Goal: Information Seeking & Learning: Learn about a topic

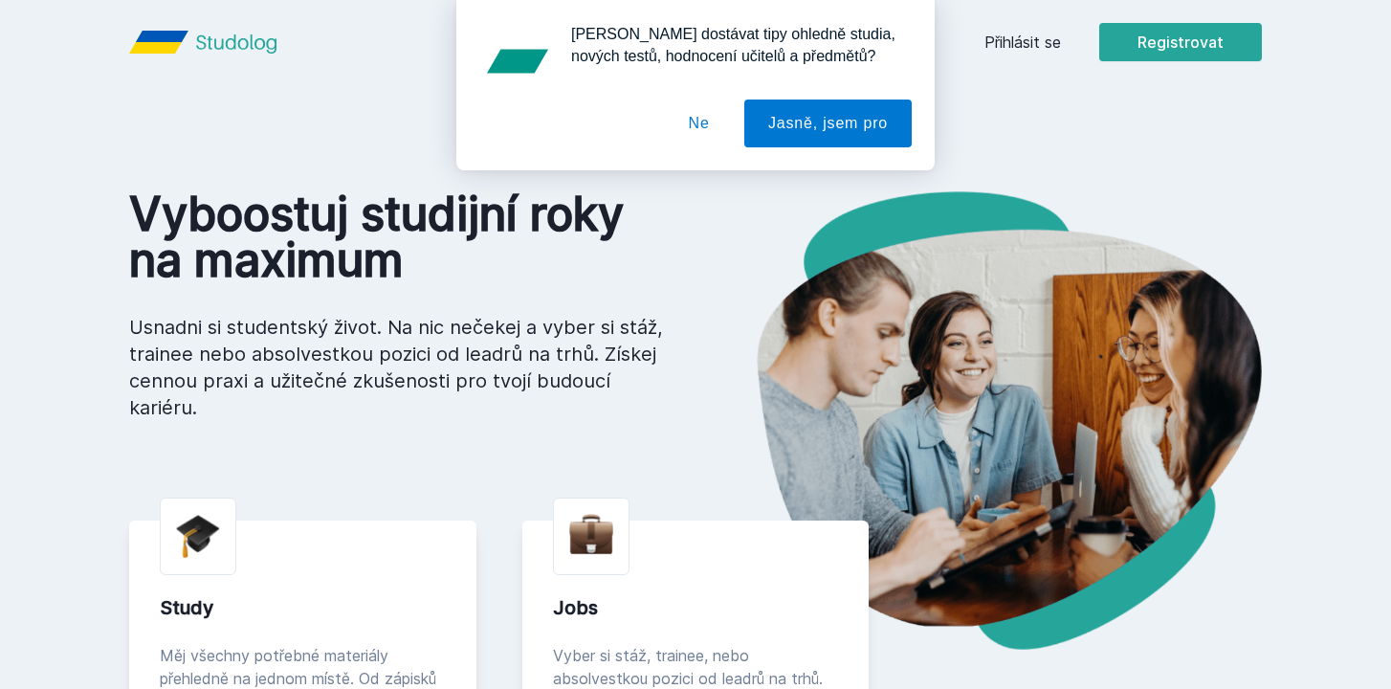
click at [1055, 31] on div "[PERSON_NAME] dostávat tipy ohledně studia, nových testů, hodnocení učitelů a p…" at bounding box center [695, 85] width 1391 height 170
click at [1051, 34] on div "[PERSON_NAME] dostávat tipy ohledně studia, nových testů, hodnocení učitelů a p…" at bounding box center [695, 85] width 1391 height 170
click at [1032, 46] on div "[PERSON_NAME] dostávat tipy ohledně studia, nových testů, hodnocení učitelů a p…" at bounding box center [695, 85] width 1391 height 170
click at [688, 130] on button "Ne" at bounding box center [699, 123] width 69 height 48
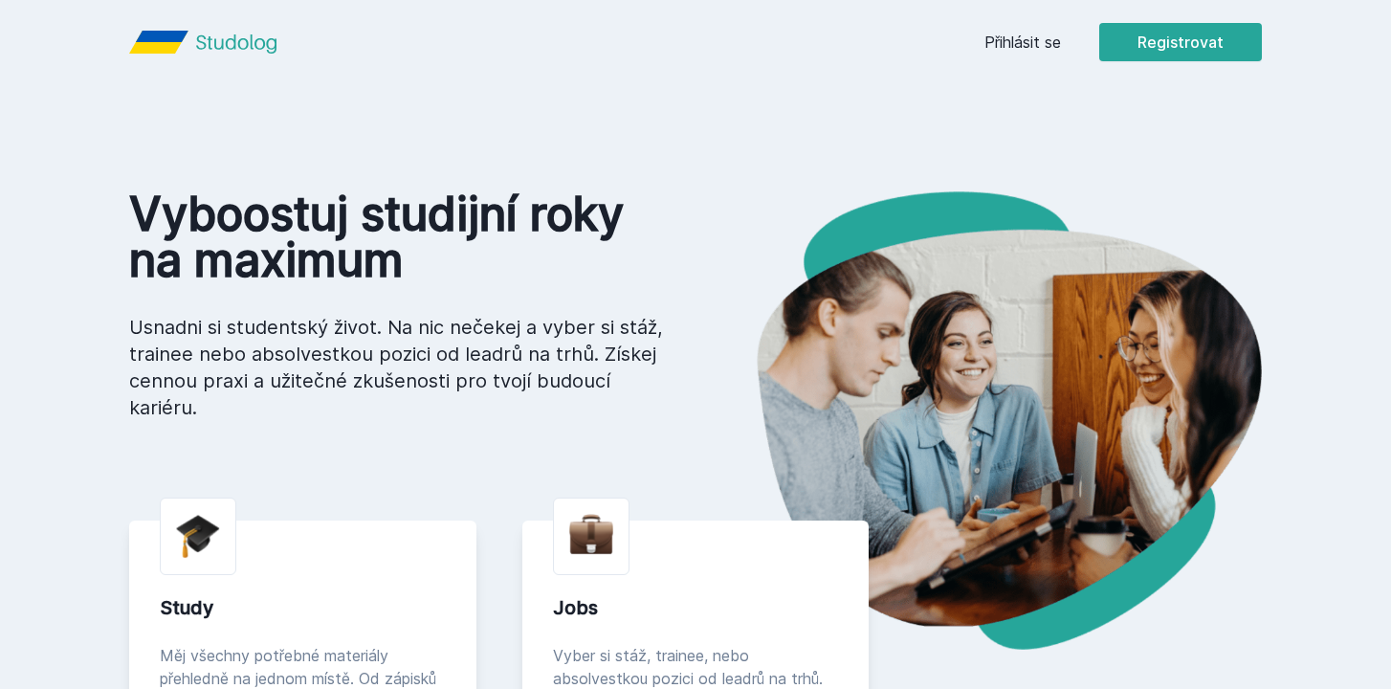
click at [1024, 35] on link "Přihlásit se" at bounding box center [1022, 42] width 77 height 23
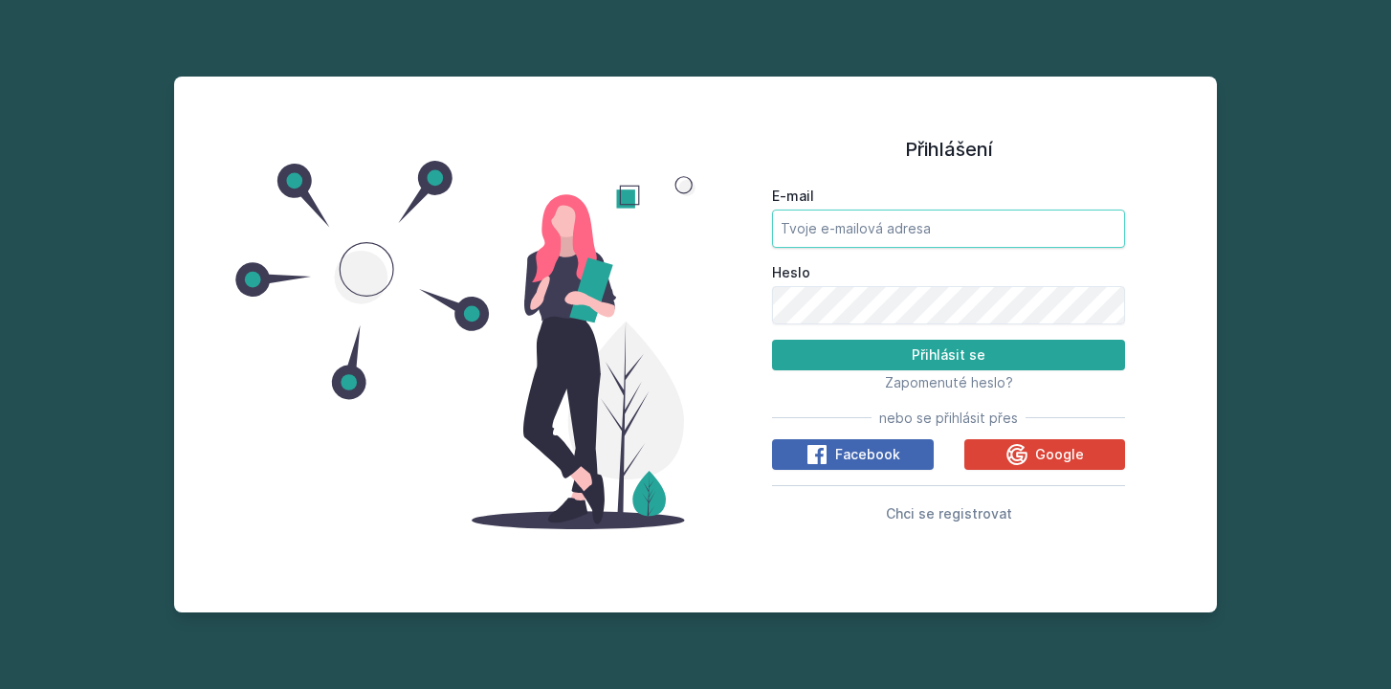
type input "[EMAIL_ADDRESS][DOMAIN_NAME]"
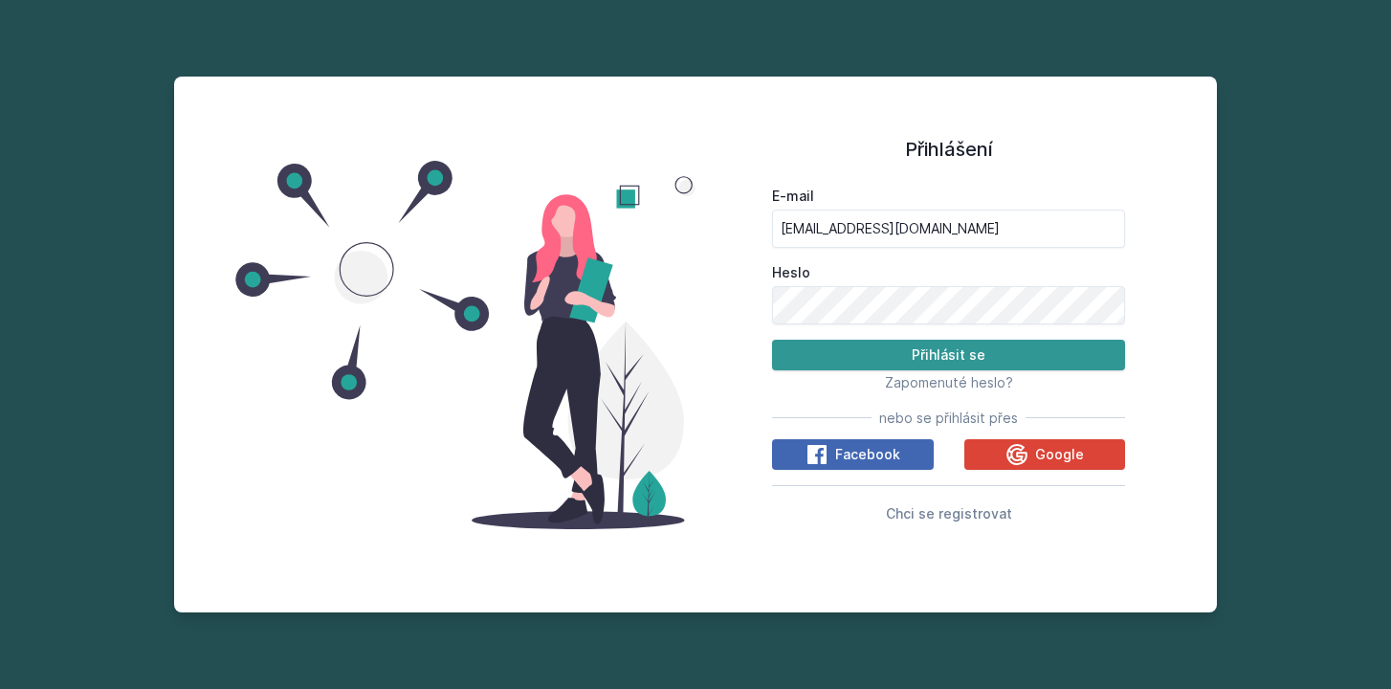
click at [837, 365] on button "Přihlásit se" at bounding box center [948, 355] width 353 height 31
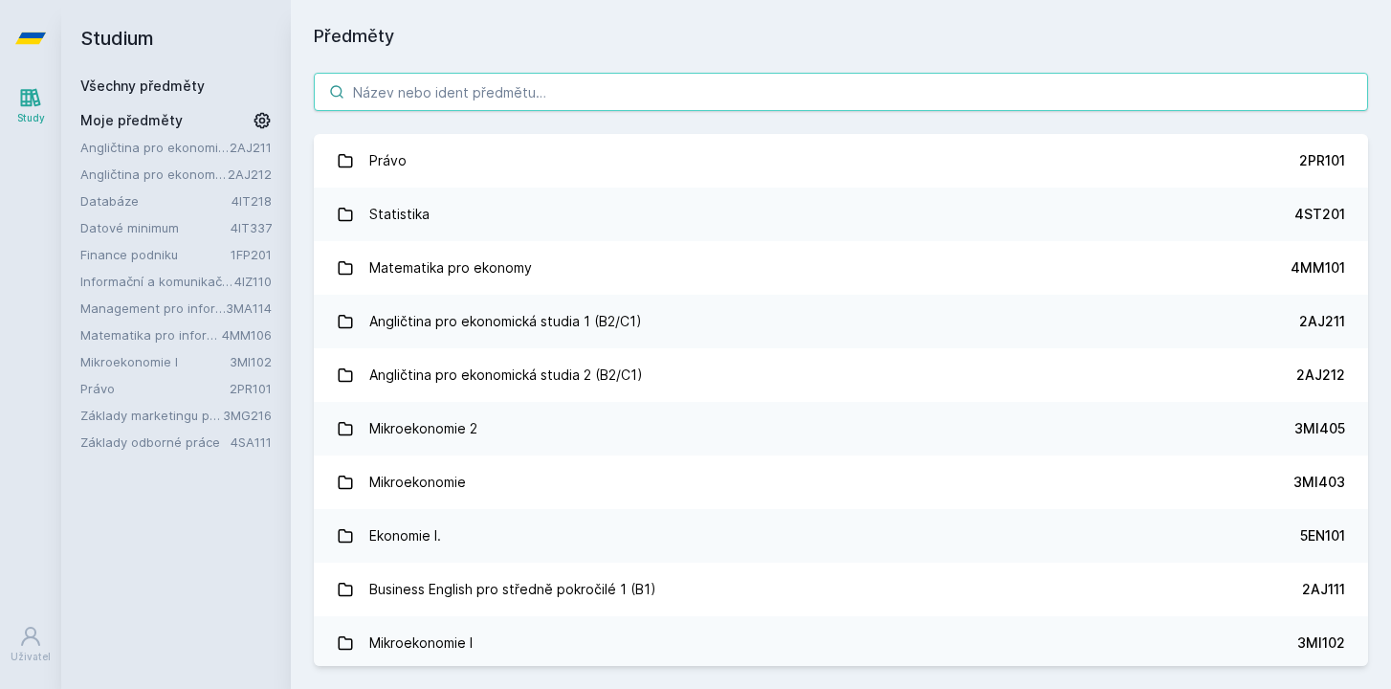
click at [624, 96] on input "search" at bounding box center [841, 92] width 1054 height 38
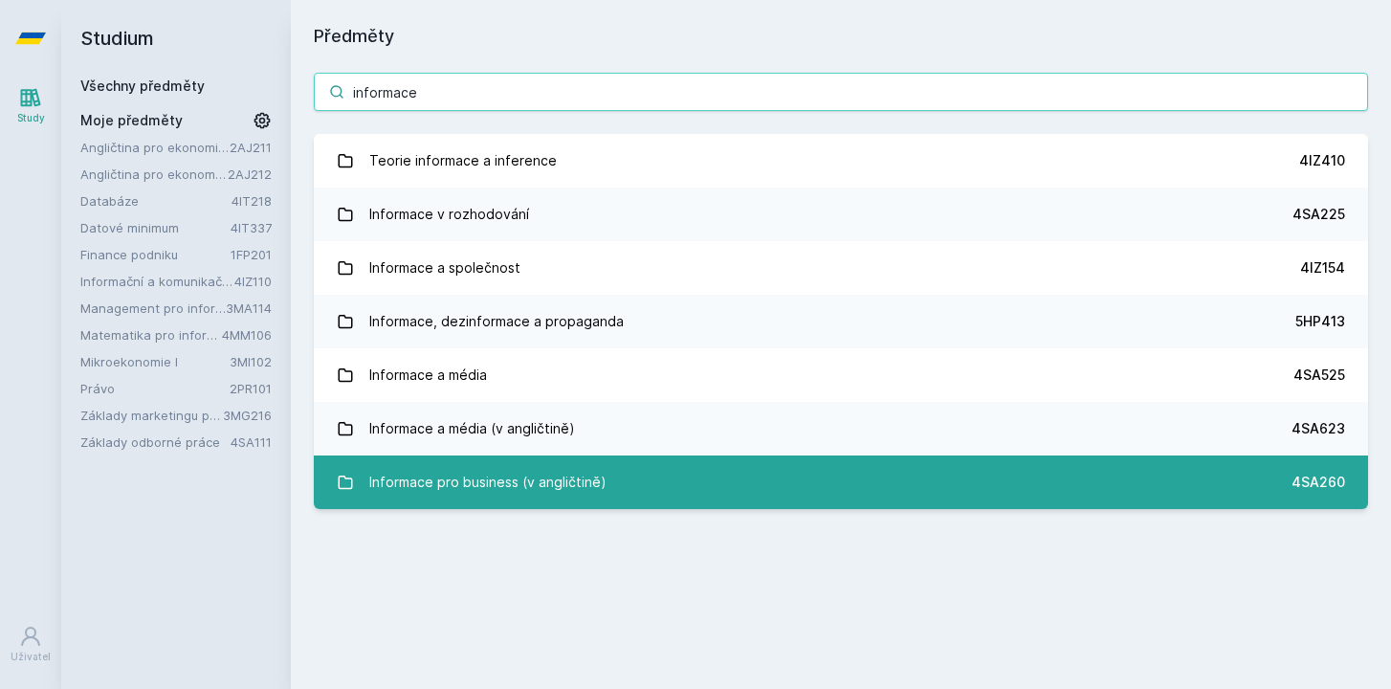
type input "informace"
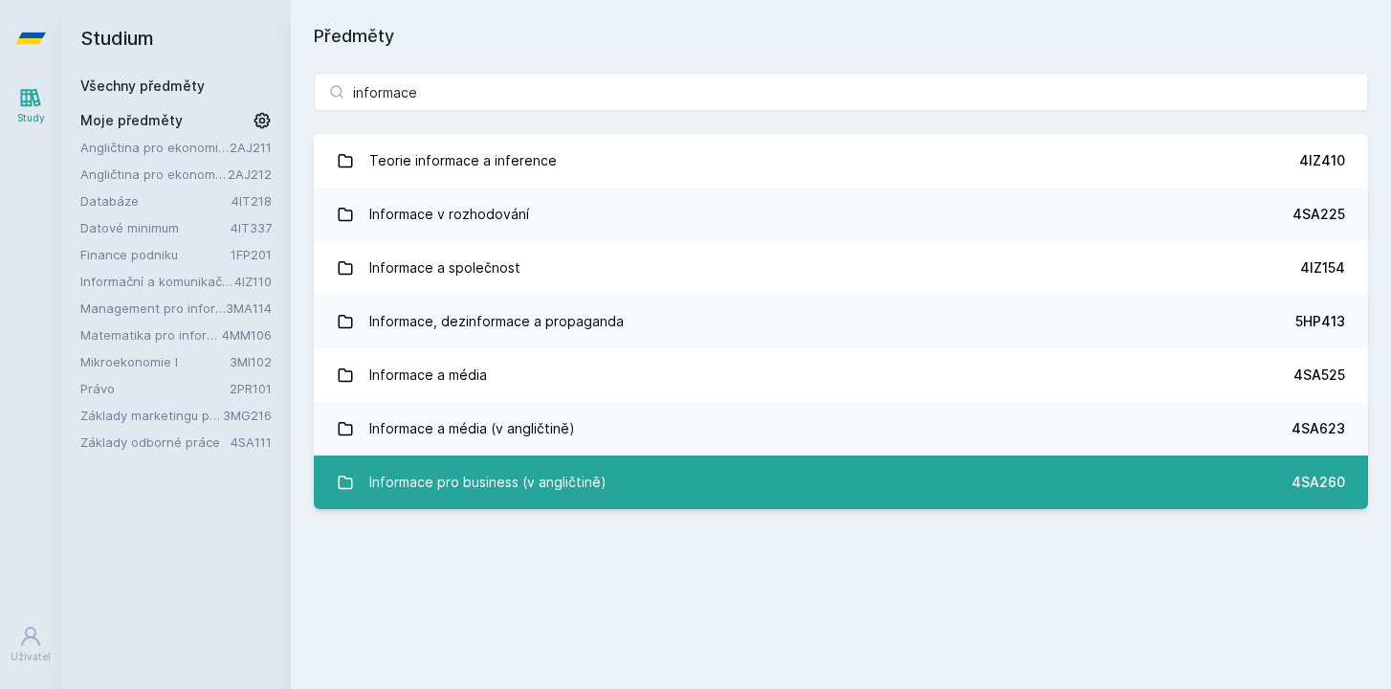
click at [591, 494] on div "Informace pro business (v angličtině)" at bounding box center [487, 482] width 237 height 38
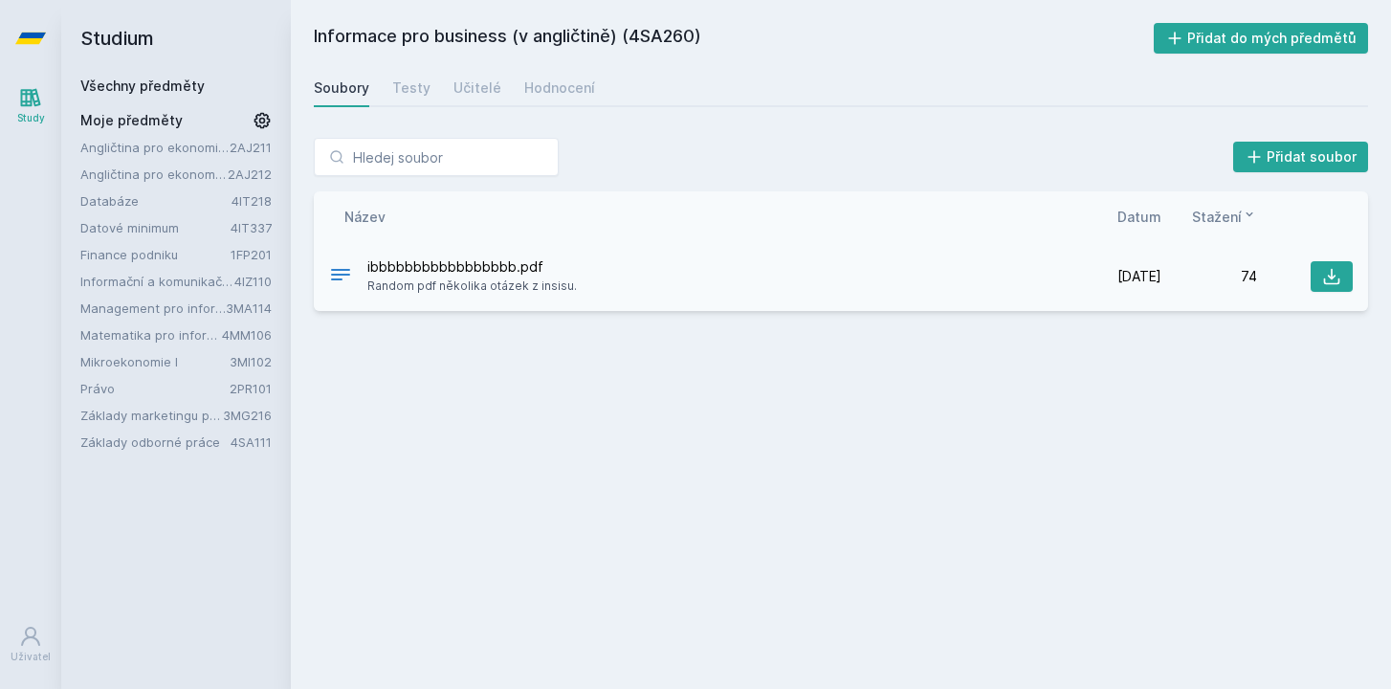
click at [543, 272] on span "ibbbbbbbbbbbbbbbbb.pdf" at bounding box center [471, 266] width 209 height 19
click at [556, 274] on span "ibbbbbbbbbbbbbbbbb.pdf" at bounding box center [471, 266] width 209 height 19
click at [467, 97] on div "Učitelé" at bounding box center [477, 87] width 48 height 19
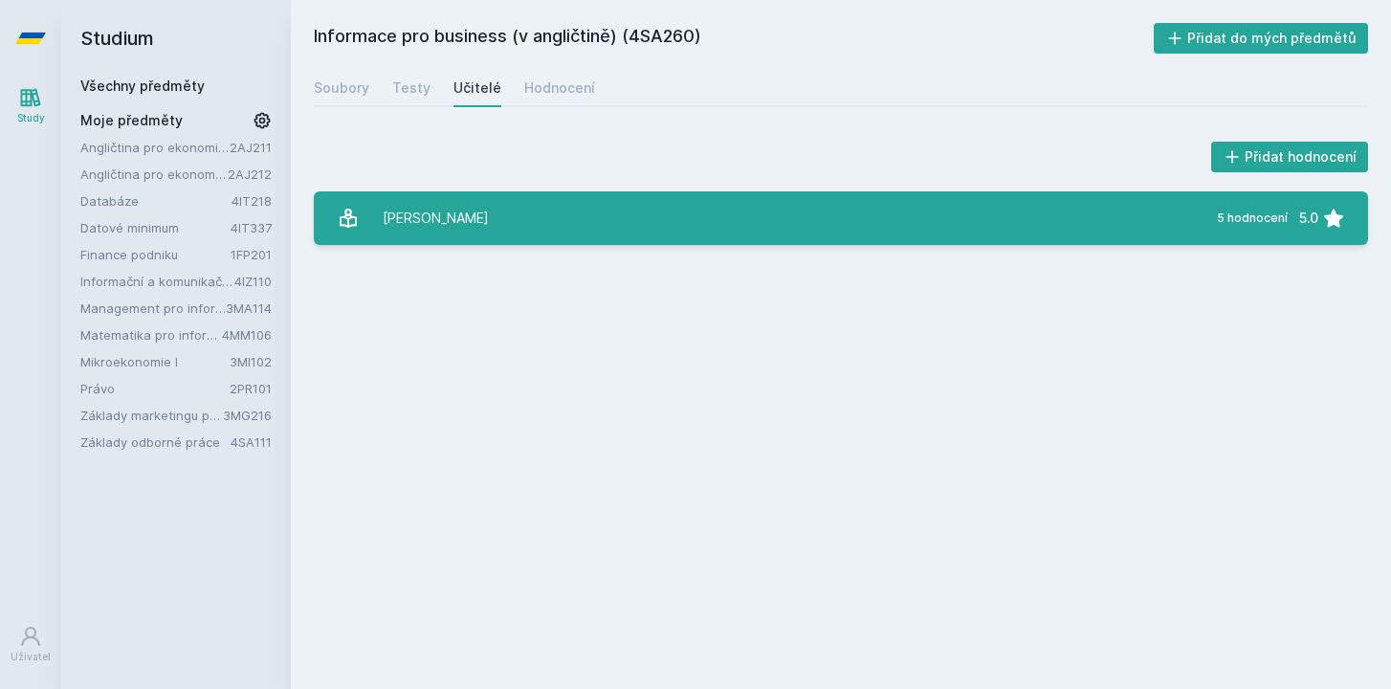
click at [462, 224] on div "[PERSON_NAME]" at bounding box center [436, 218] width 106 height 38
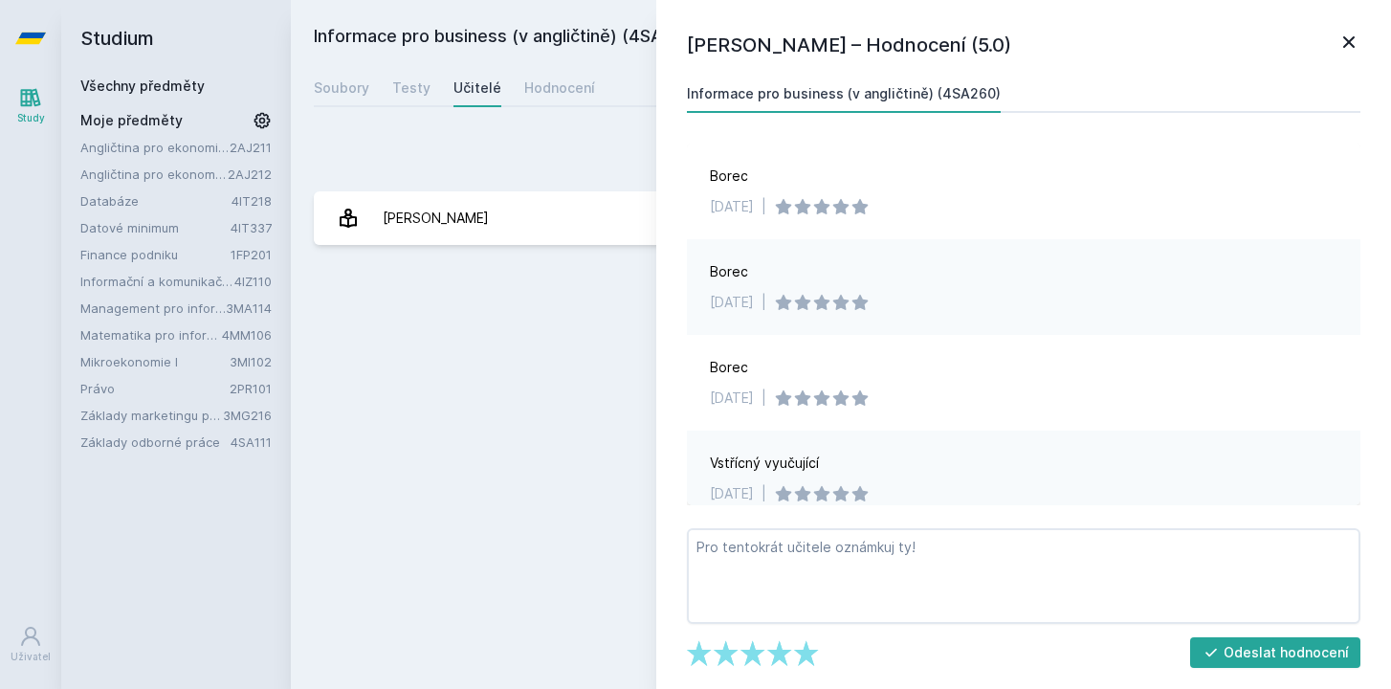
click at [1344, 39] on icon at bounding box center [1348, 42] width 23 height 23
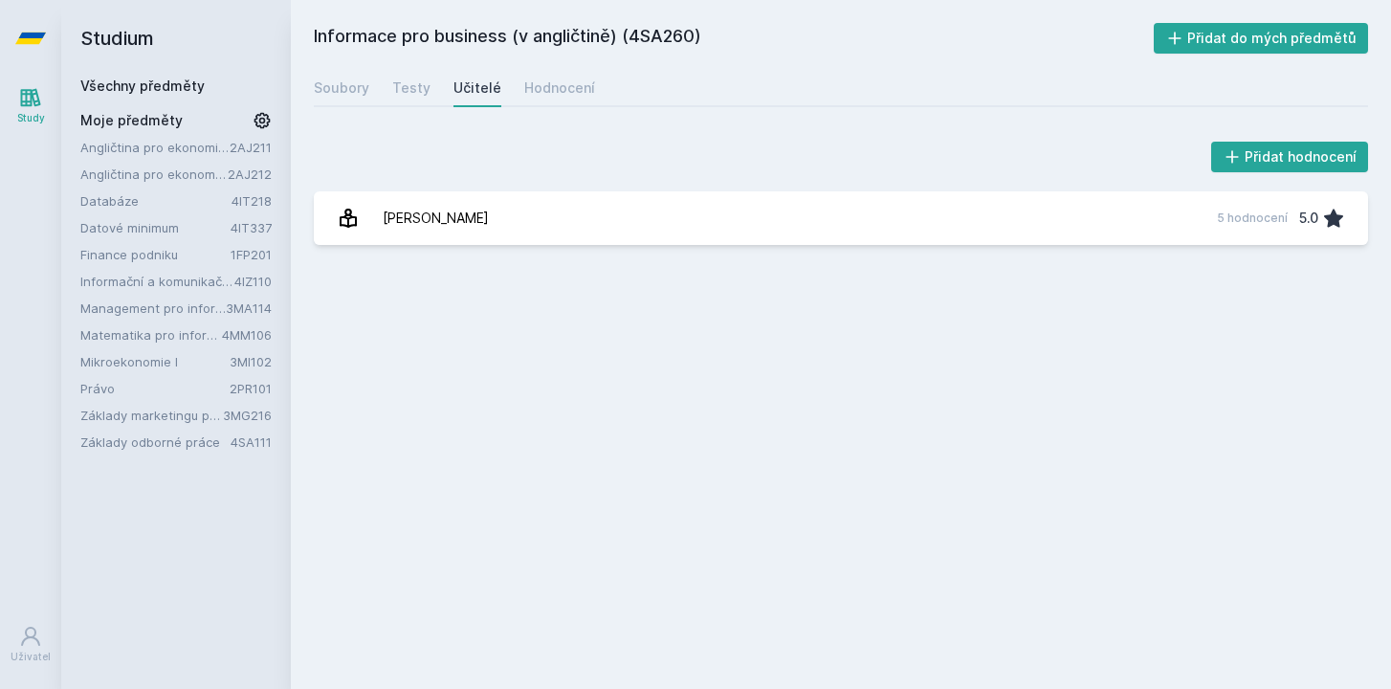
click at [589, 93] on div "Soubory Testy Učitelé Hodnocení" at bounding box center [841, 88] width 1054 height 38
click at [571, 93] on div "Hodnocení" at bounding box center [559, 87] width 71 height 19
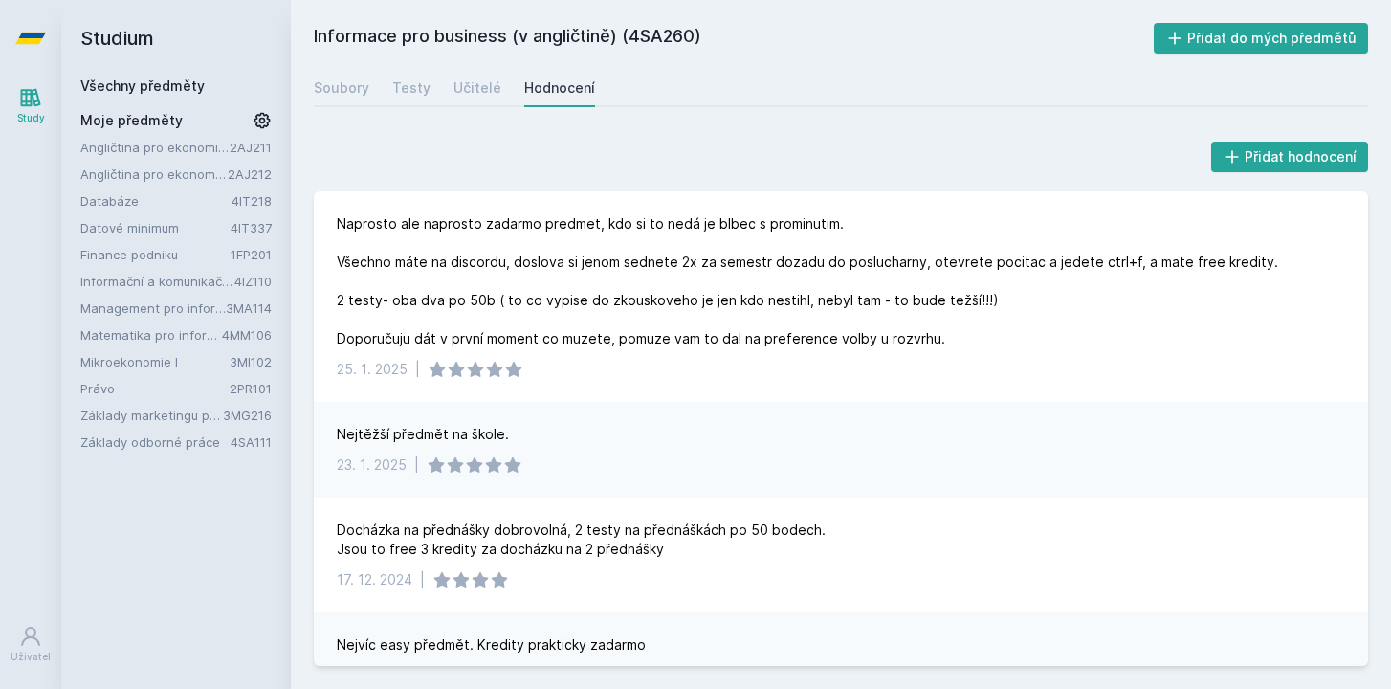
click at [130, 82] on link "Všechny předměty" at bounding box center [142, 85] width 124 height 16
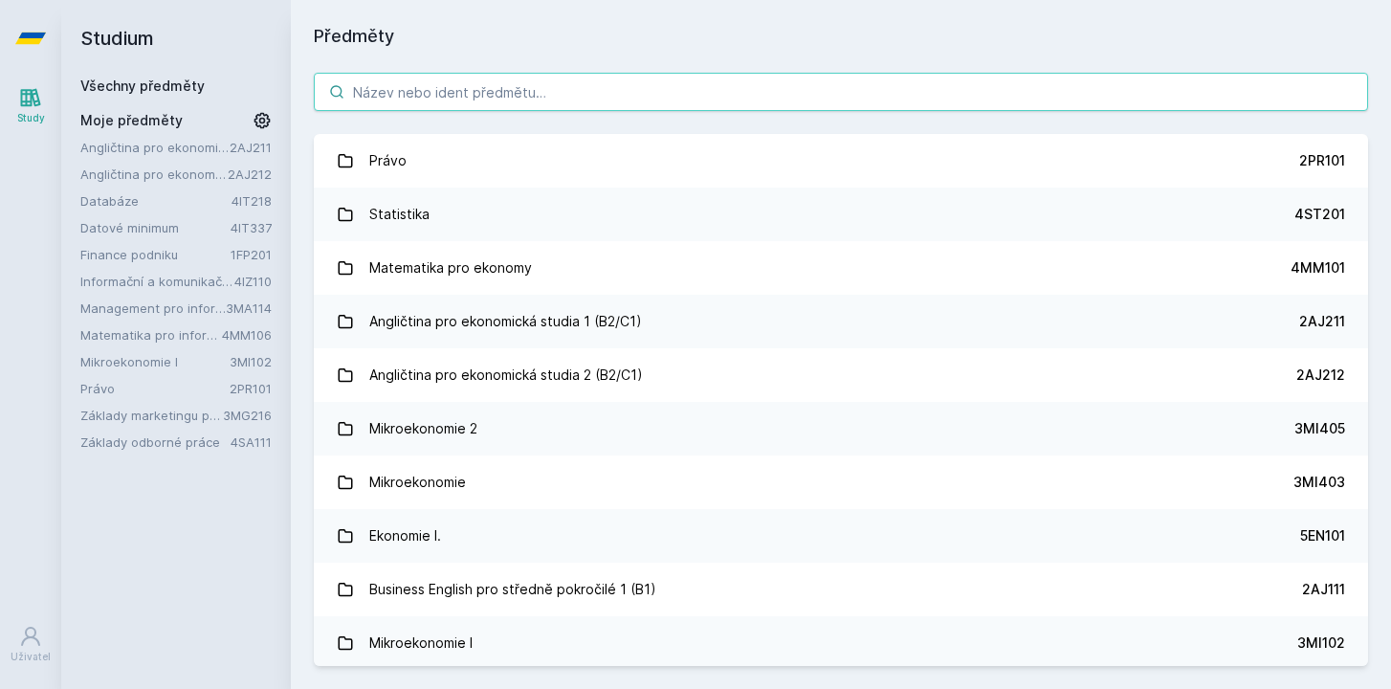
click at [430, 93] on input "search" at bounding box center [841, 92] width 1054 height 38
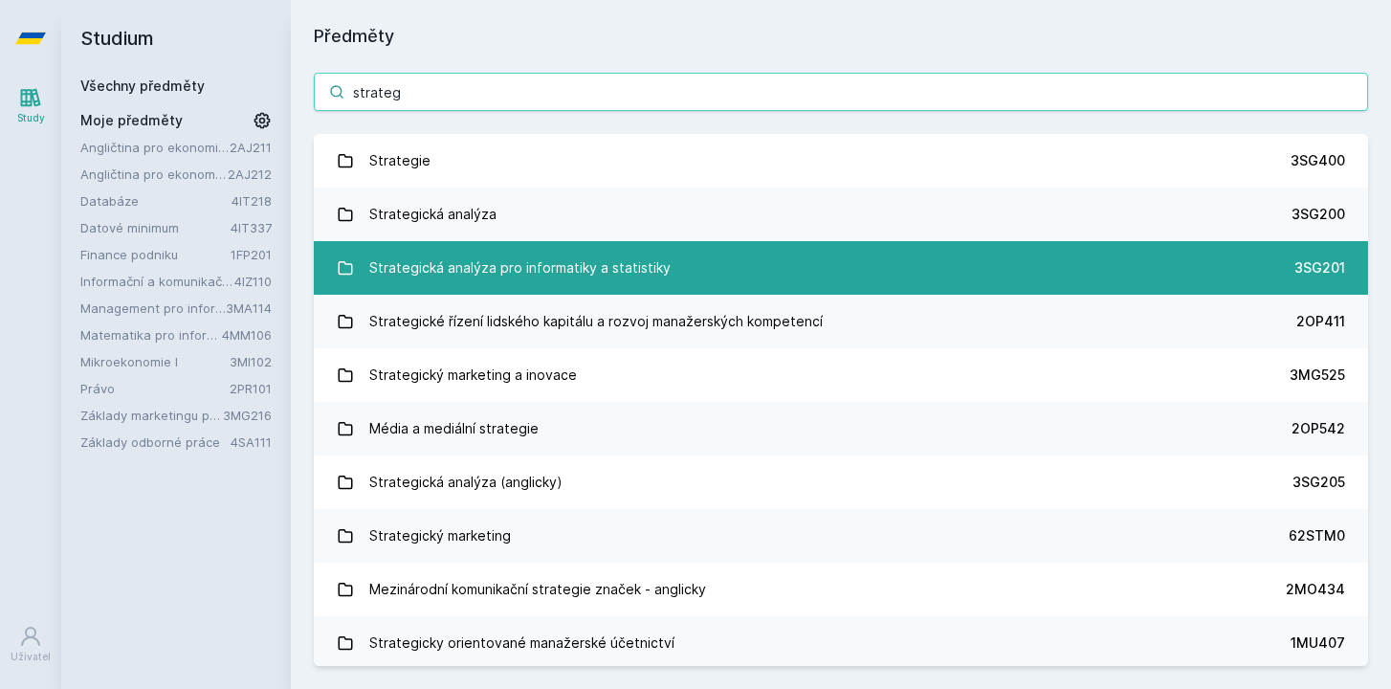
type input "strateg"
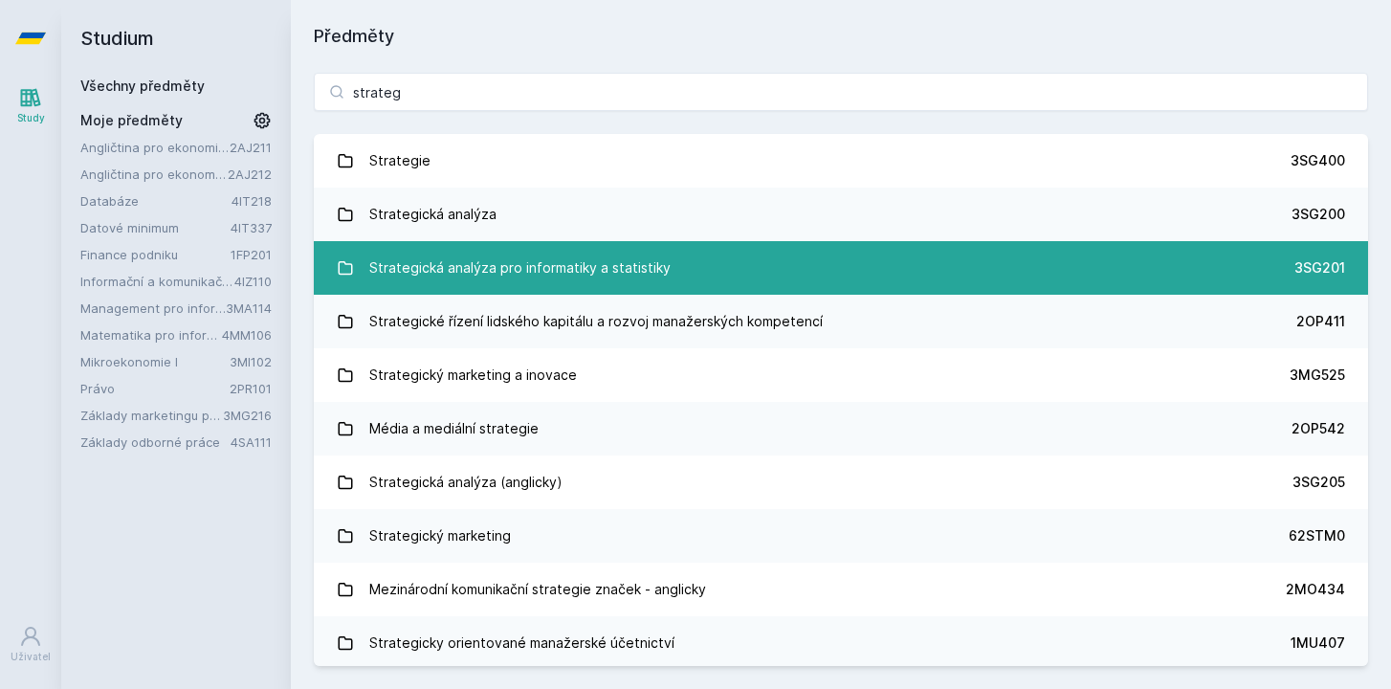
click at [496, 280] on div "Strategická analýza pro informatiky a statistiky" at bounding box center [519, 268] width 301 height 38
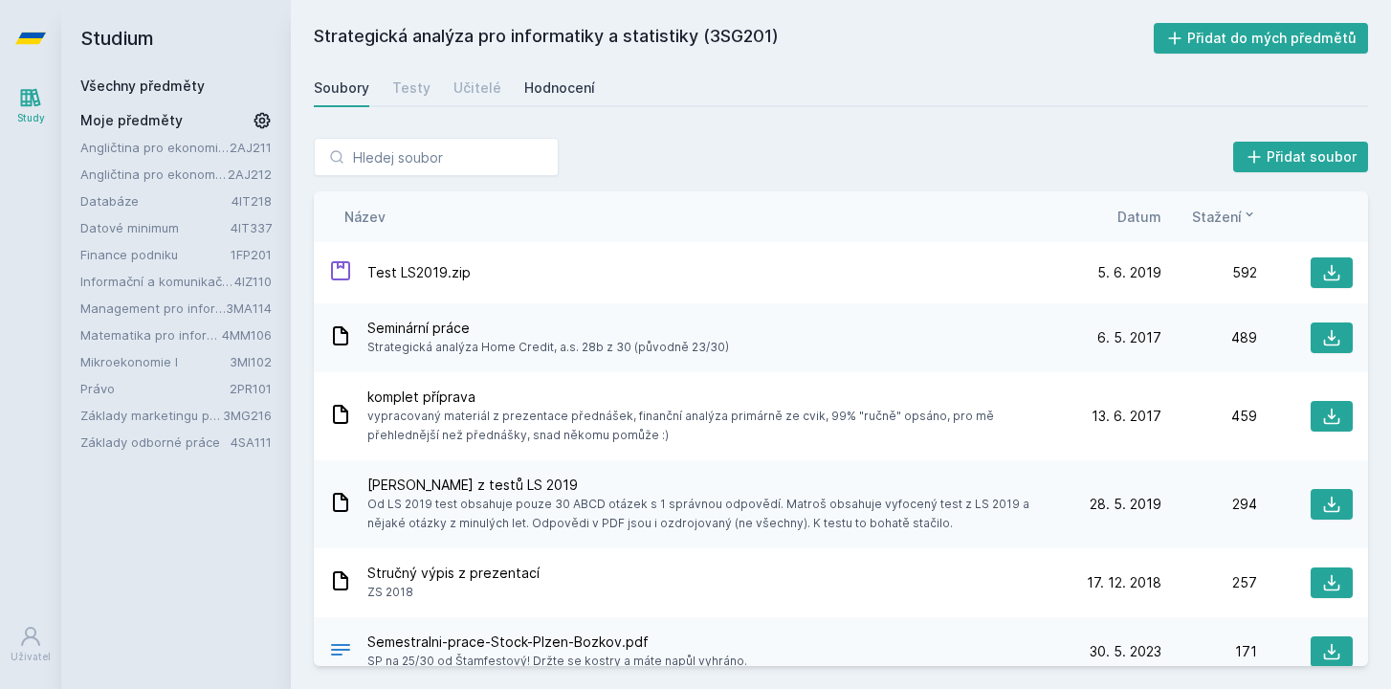
click at [561, 81] on div "Hodnocení" at bounding box center [559, 87] width 71 height 19
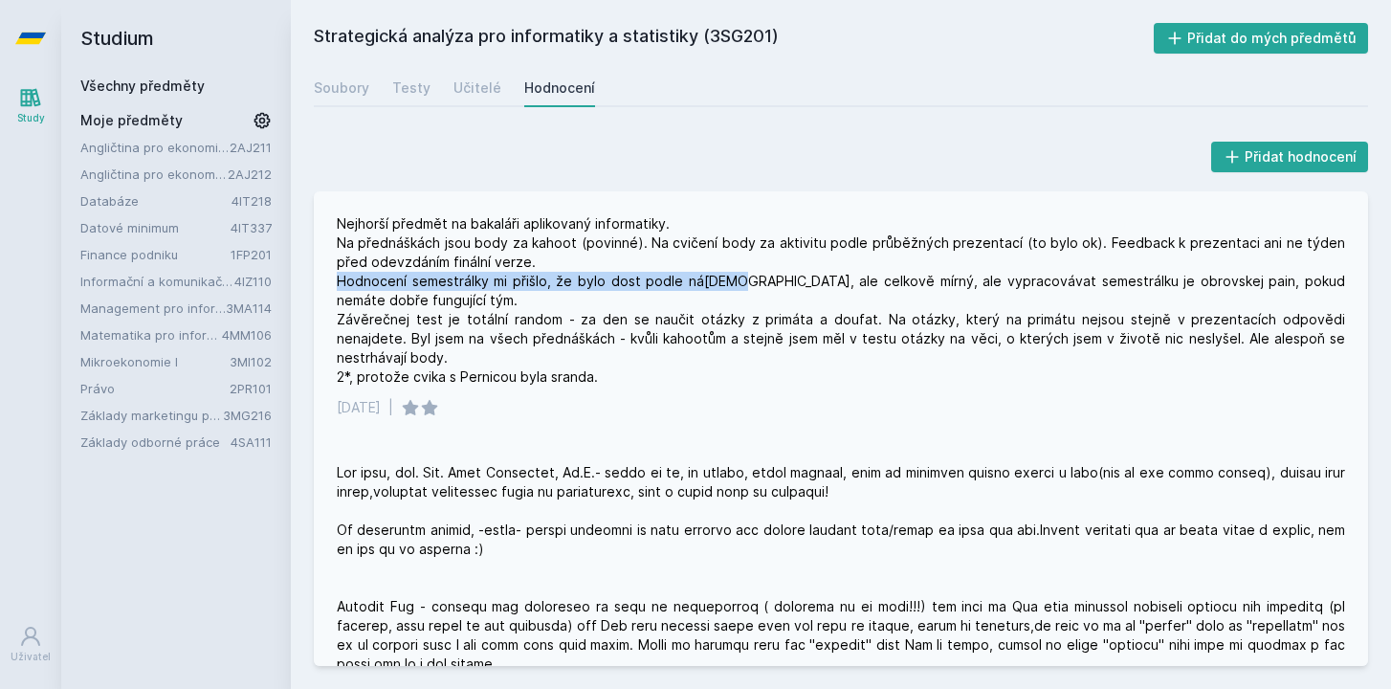
drag, startPoint x: 338, startPoint y: 283, endPoint x: 723, endPoint y: 286, distance: 385.5
click at [723, 286] on div "Nejhorší předmět na bakaláři aplikovaný informatiky. Na přednáškách jsou body z…" at bounding box center [841, 300] width 1008 height 172
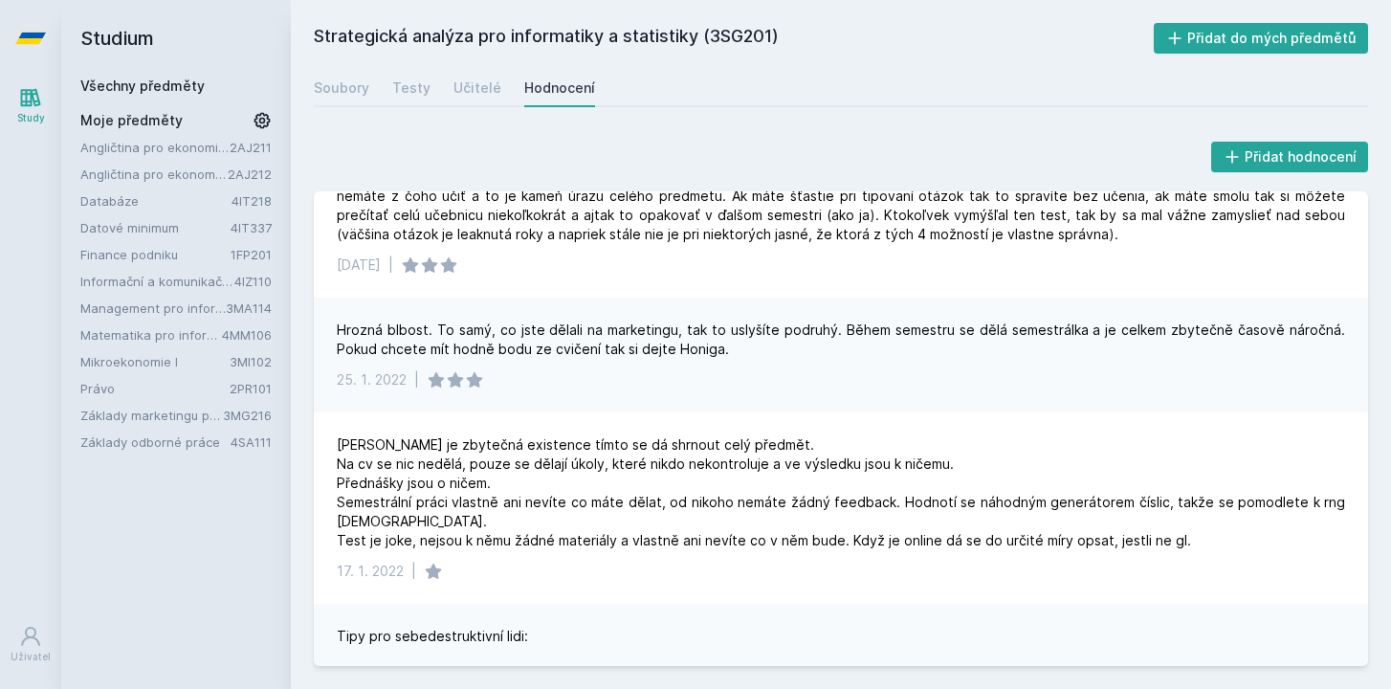
scroll to position [3720, 0]
